Goal: Task Accomplishment & Management: Use online tool/utility

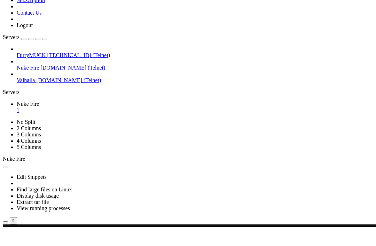
scroll to position [3359, 0]
drag, startPoint x: 94, startPoint y: 288, endPoint x: 169, endPoint y: 324, distance: 83.0
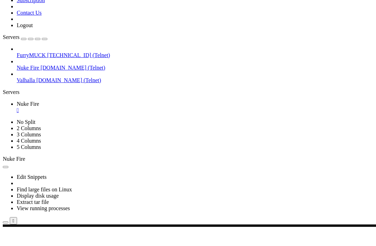
copy div "N O T I C E ! | | BEWARE! THE ELDRITCH ONE IS WATCHING. | | | | If you read thi…"
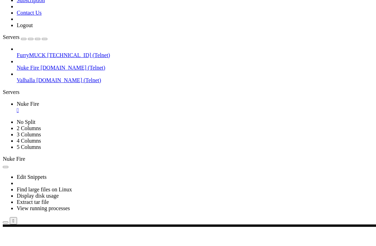
scroll to position [28508, 0]
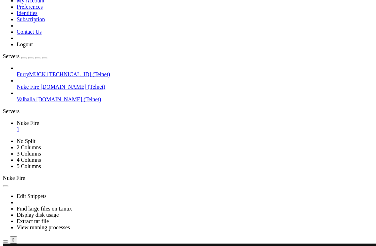
scroll to position [37016, 0]
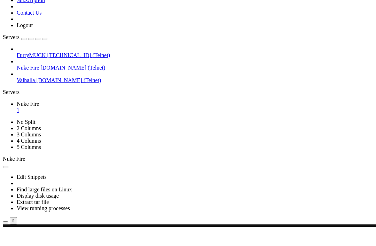
scroll to position [37184, 0]
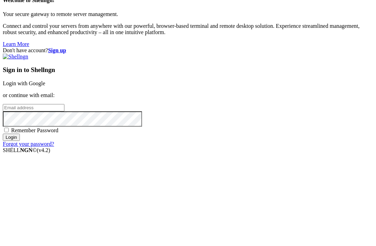
click at [64, 123] on input "email" at bounding box center [34, 126] width 62 height 7
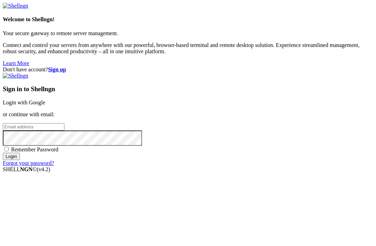
type input "[EMAIL_ADDRESS][DOMAIN_NAME]"
click at [20, 160] on input "Login" at bounding box center [11, 156] width 17 height 7
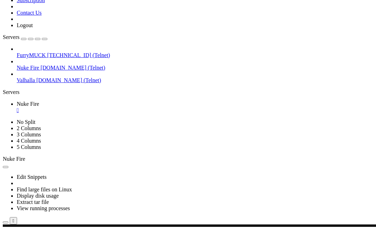
scroll to position [51612, 0]
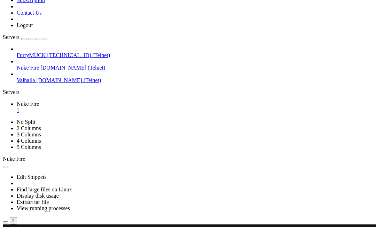
scroll to position [64128, 0]
